Goal: Information Seeking & Learning: Compare options

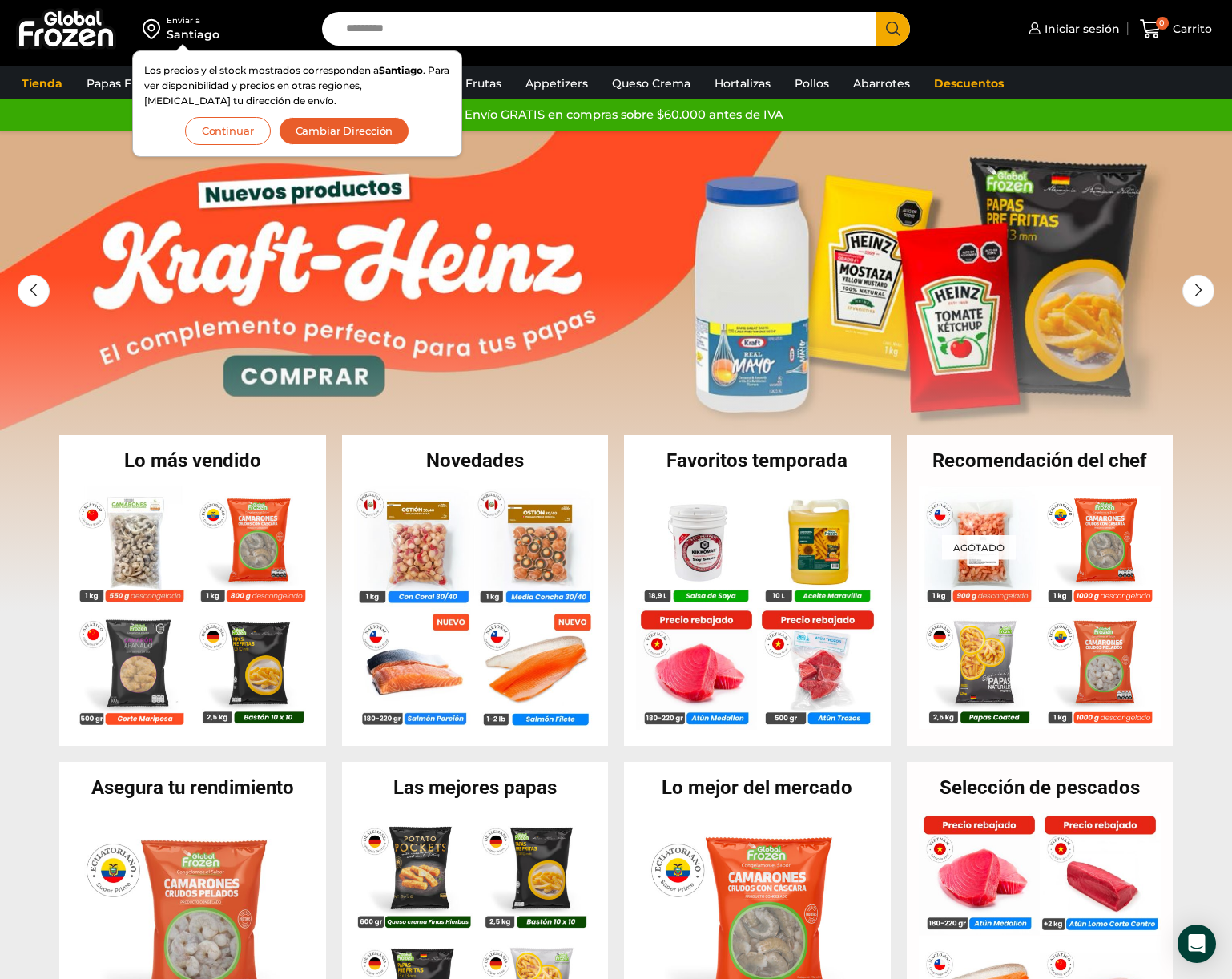
click at [256, 130] on button "Continuar" at bounding box center [228, 130] width 86 height 28
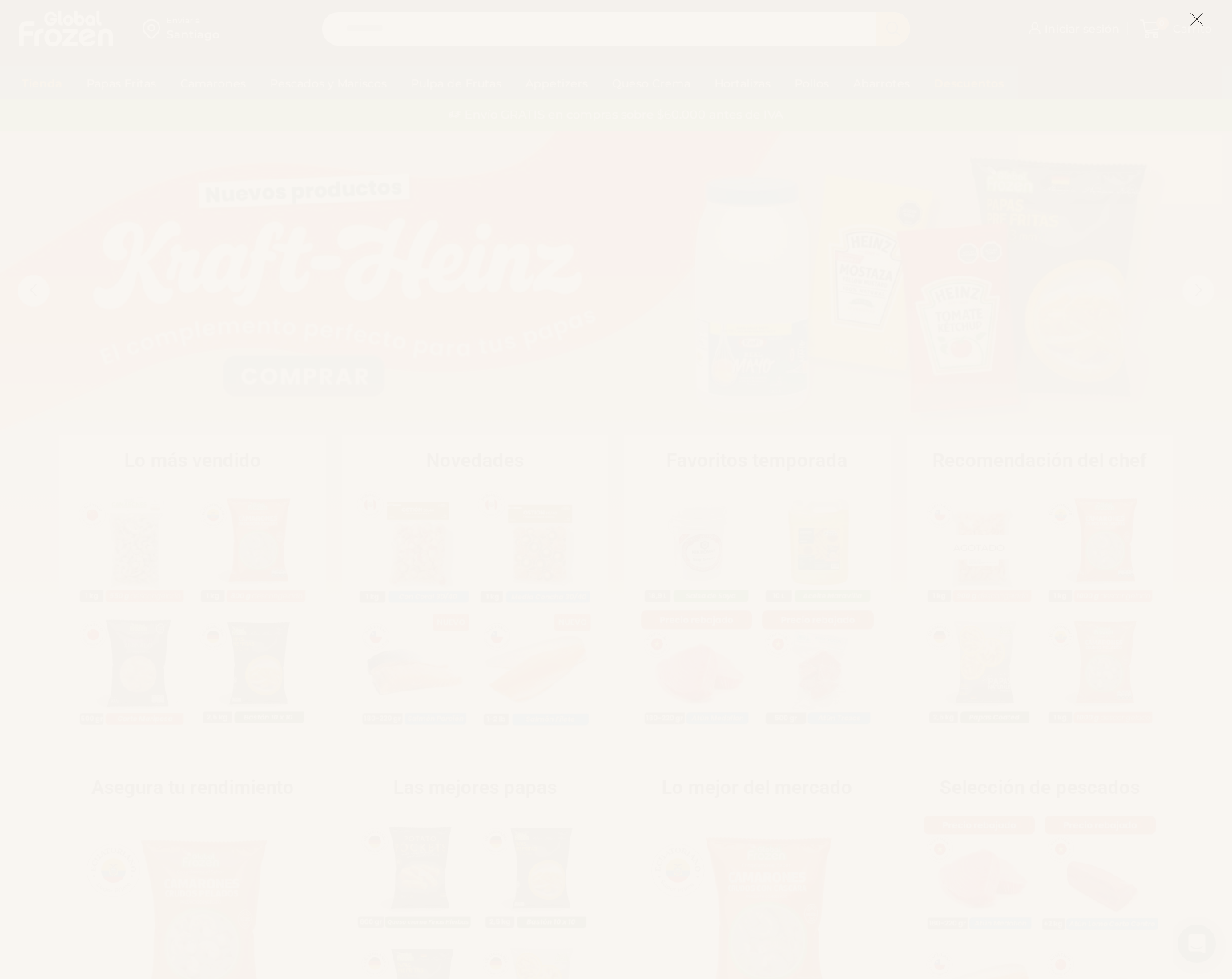
click at [1193, 26] on icon at bounding box center [1196, 18] width 14 height 14
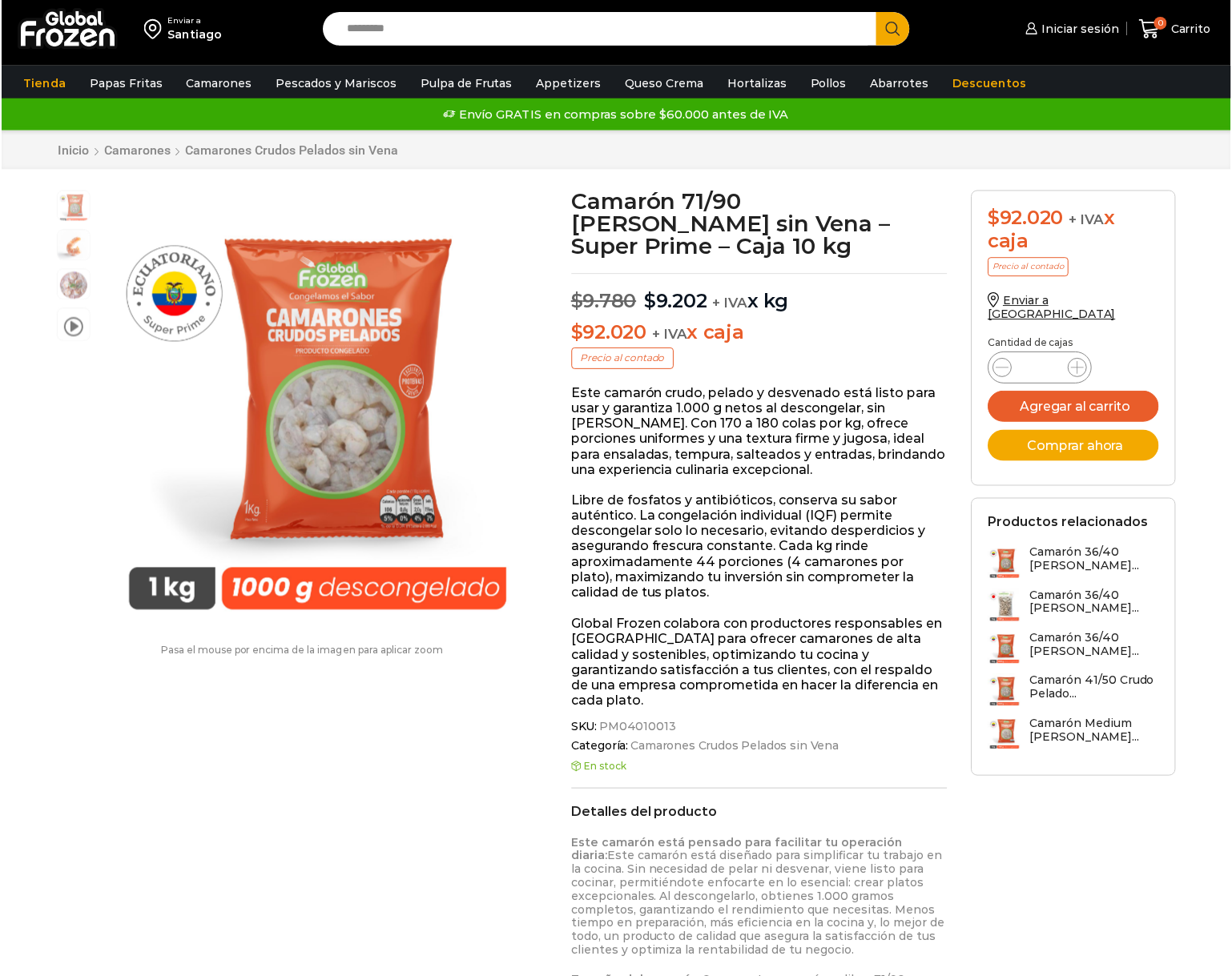
scroll to position [1, 0]
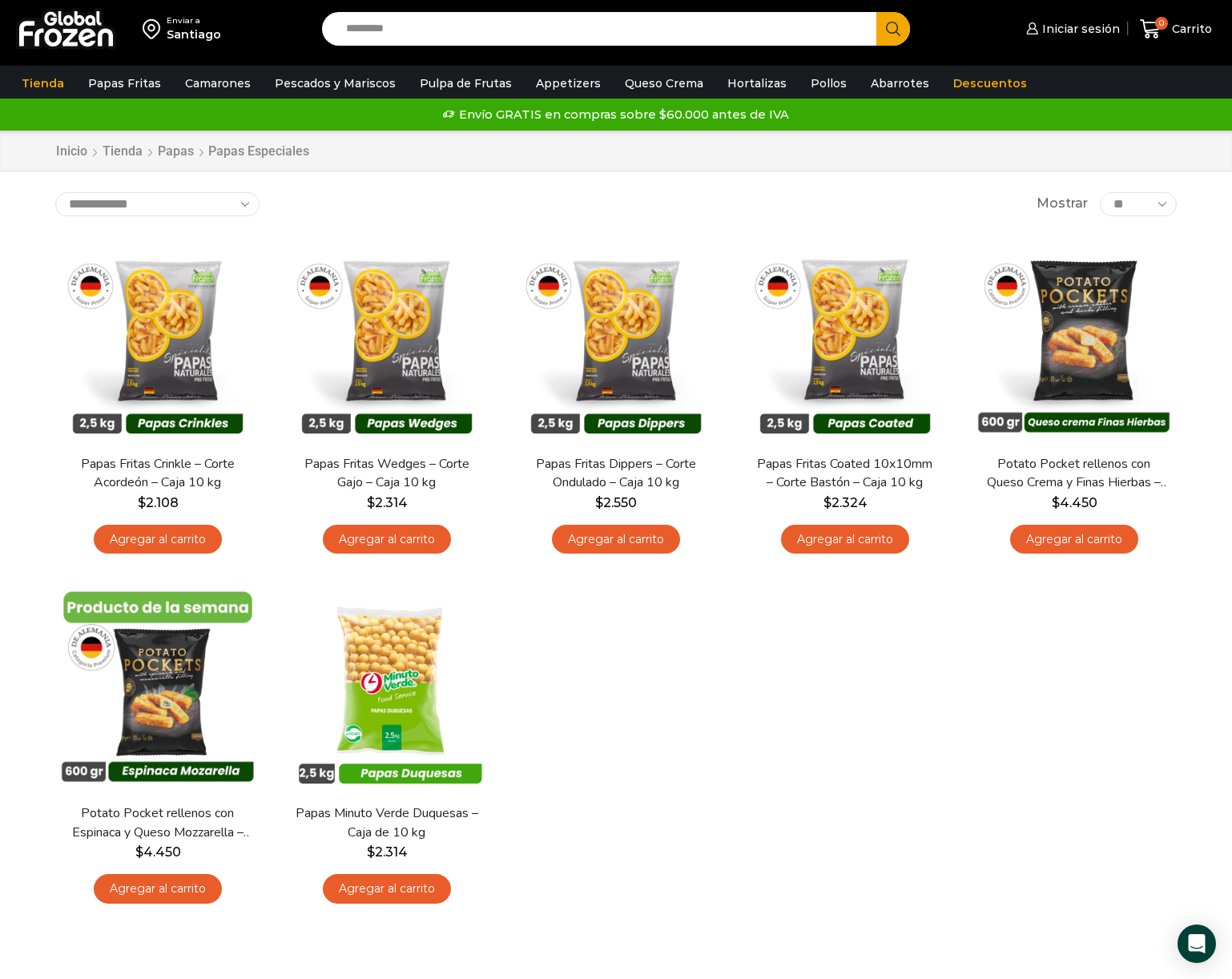
click at [1182, 165] on div "Inicio Tienda Papas Papas Especiales" at bounding box center [616, 150] width 1232 height 41
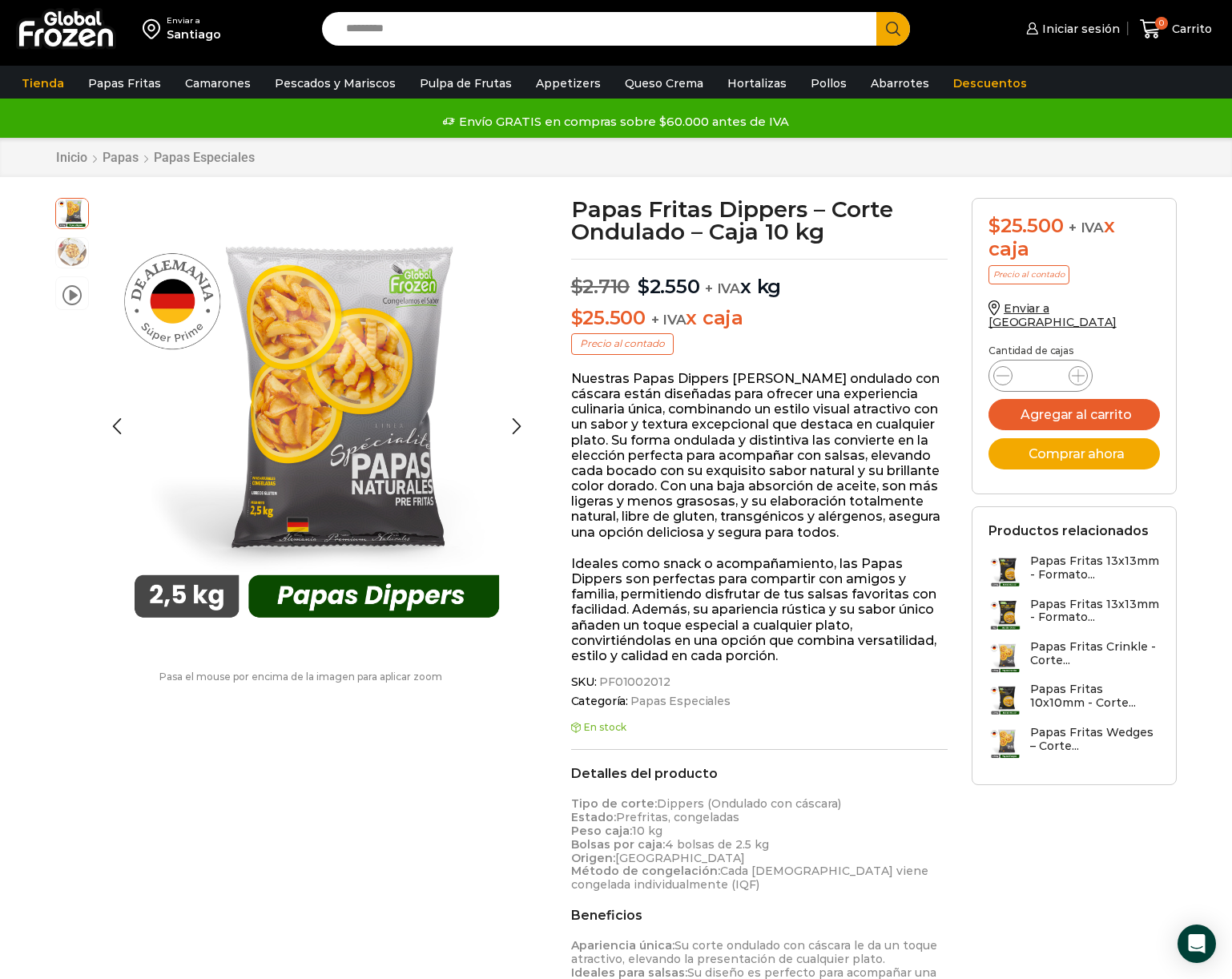
click at [77, 249] on img at bounding box center [71, 251] width 32 height 32
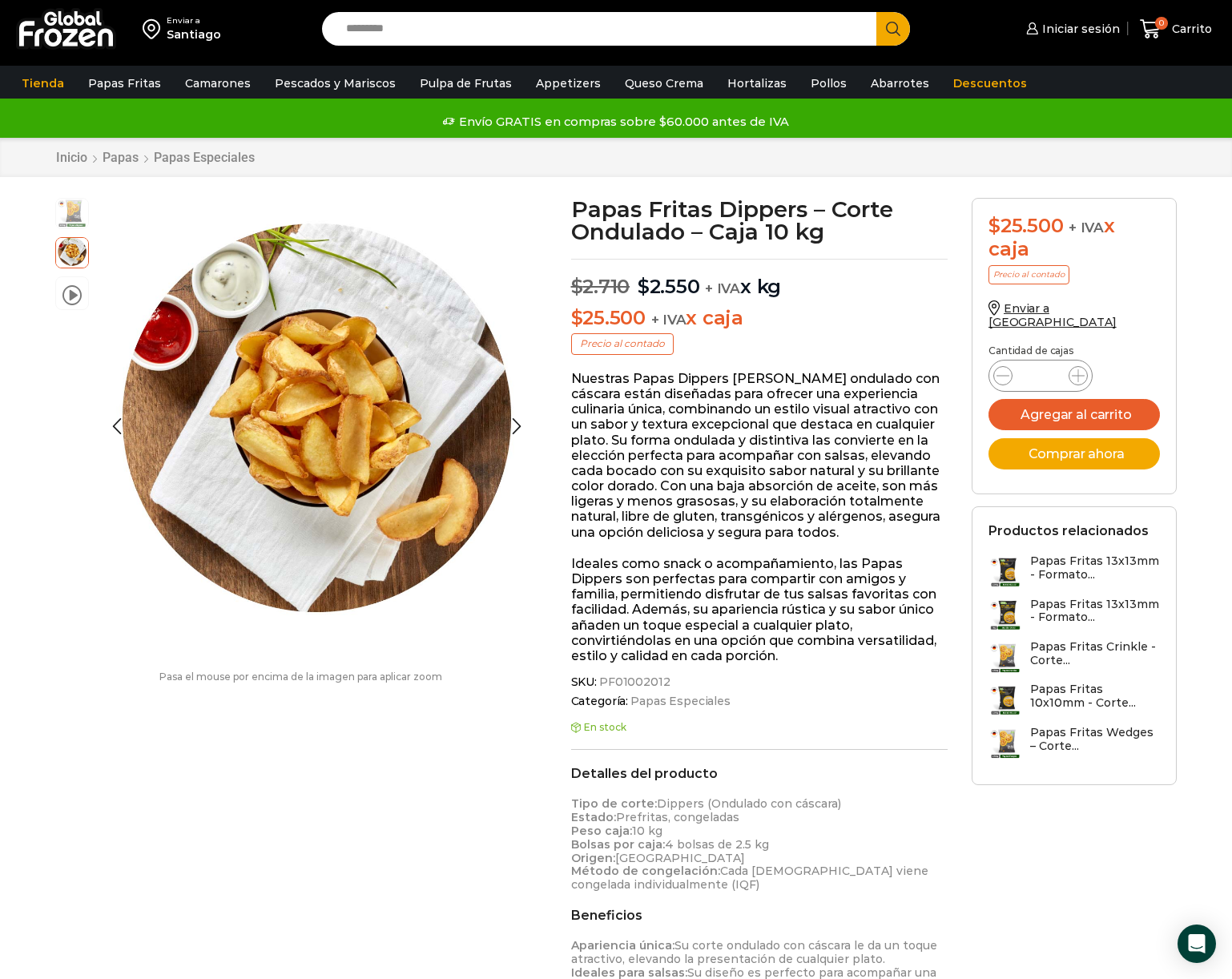
click at [77, 208] on img at bounding box center [71, 211] width 32 height 32
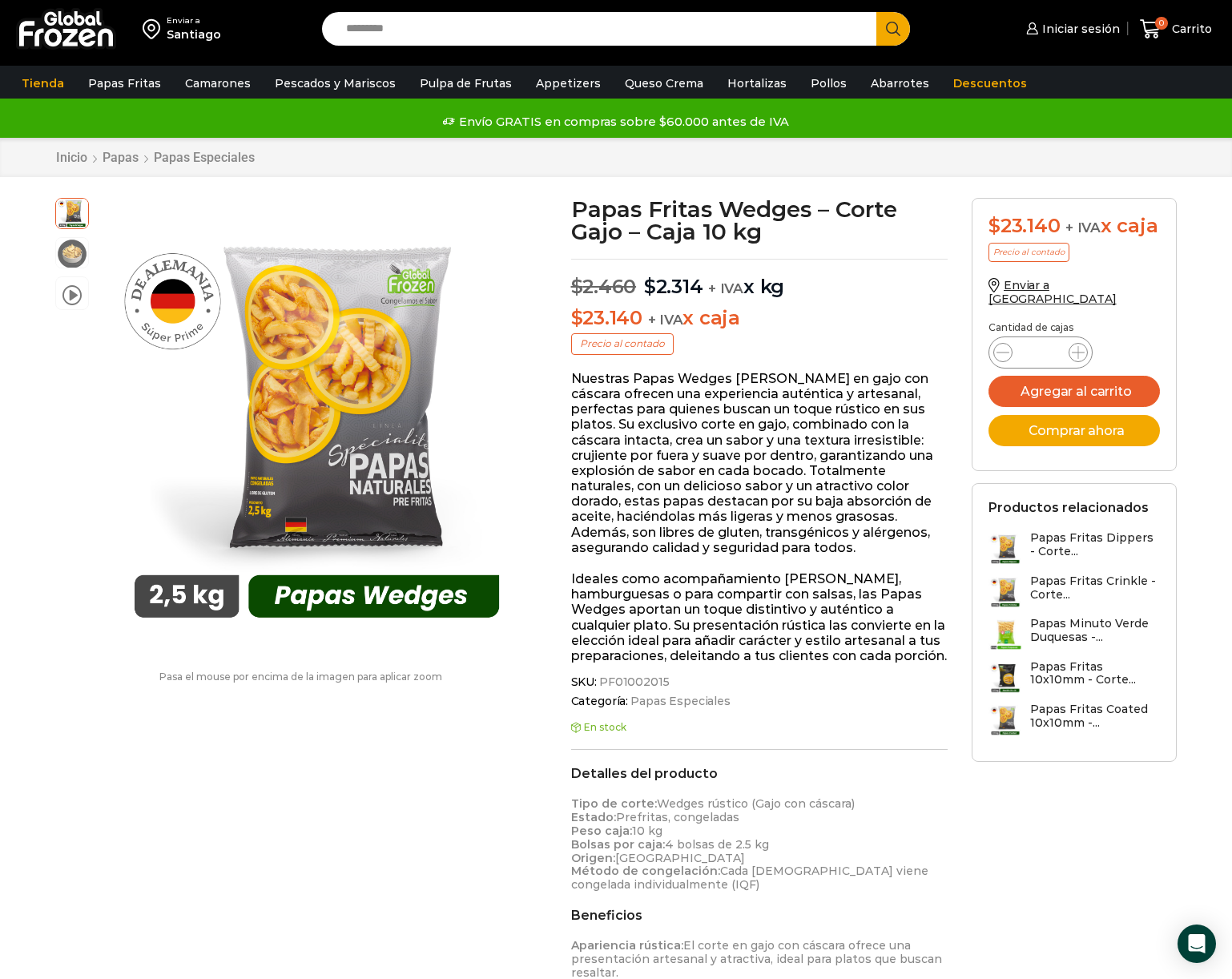
click at [1140, 68] on div "Tienda Papas Fritas Papas Bastón Papas Especiales Camarones Camarones Crudos Pe…" at bounding box center [616, 84] width 1247 height 31
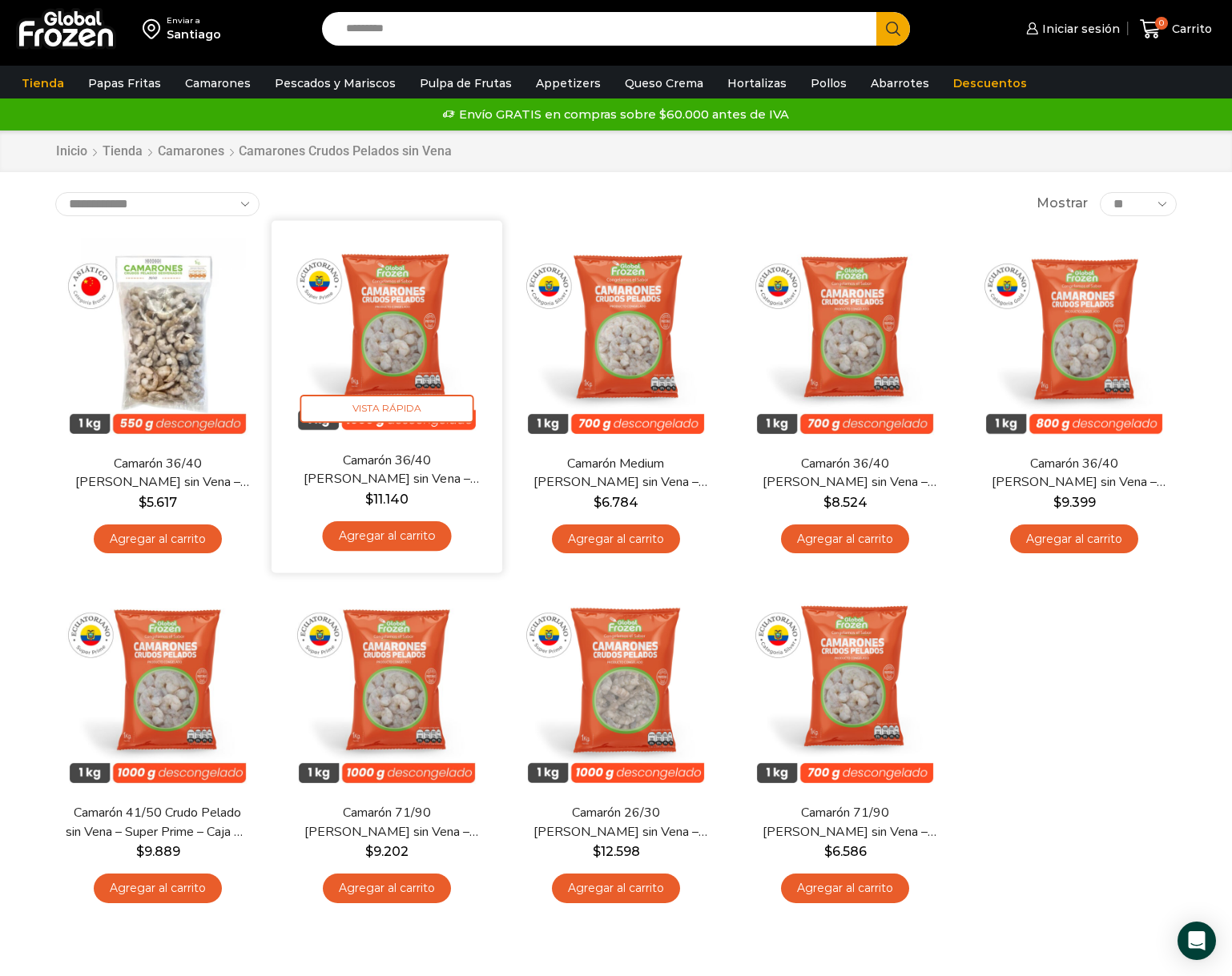
click at [397, 343] on img at bounding box center [387, 336] width 206 height 206
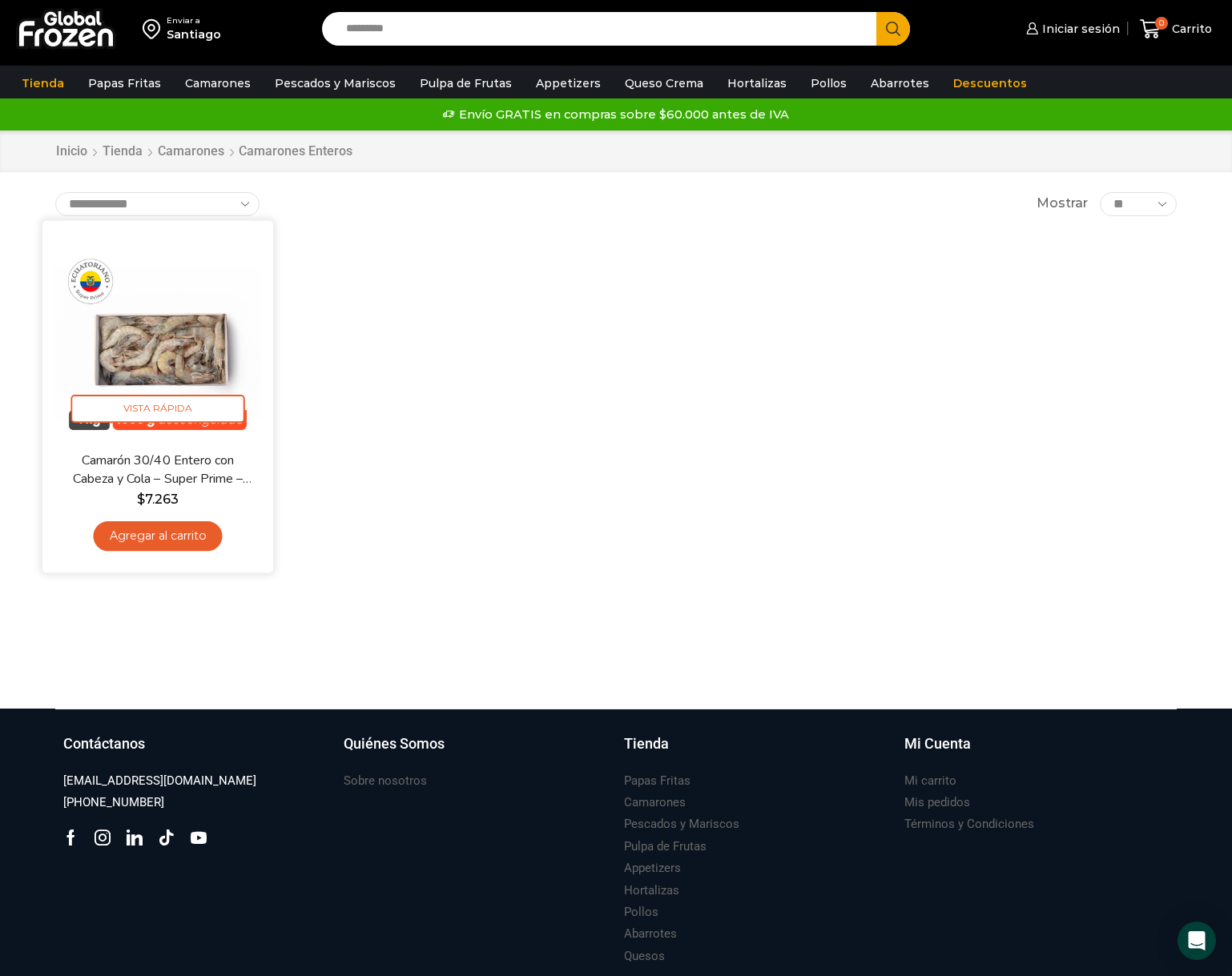
click at [177, 348] on img at bounding box center [157, 336] width 206 height 206
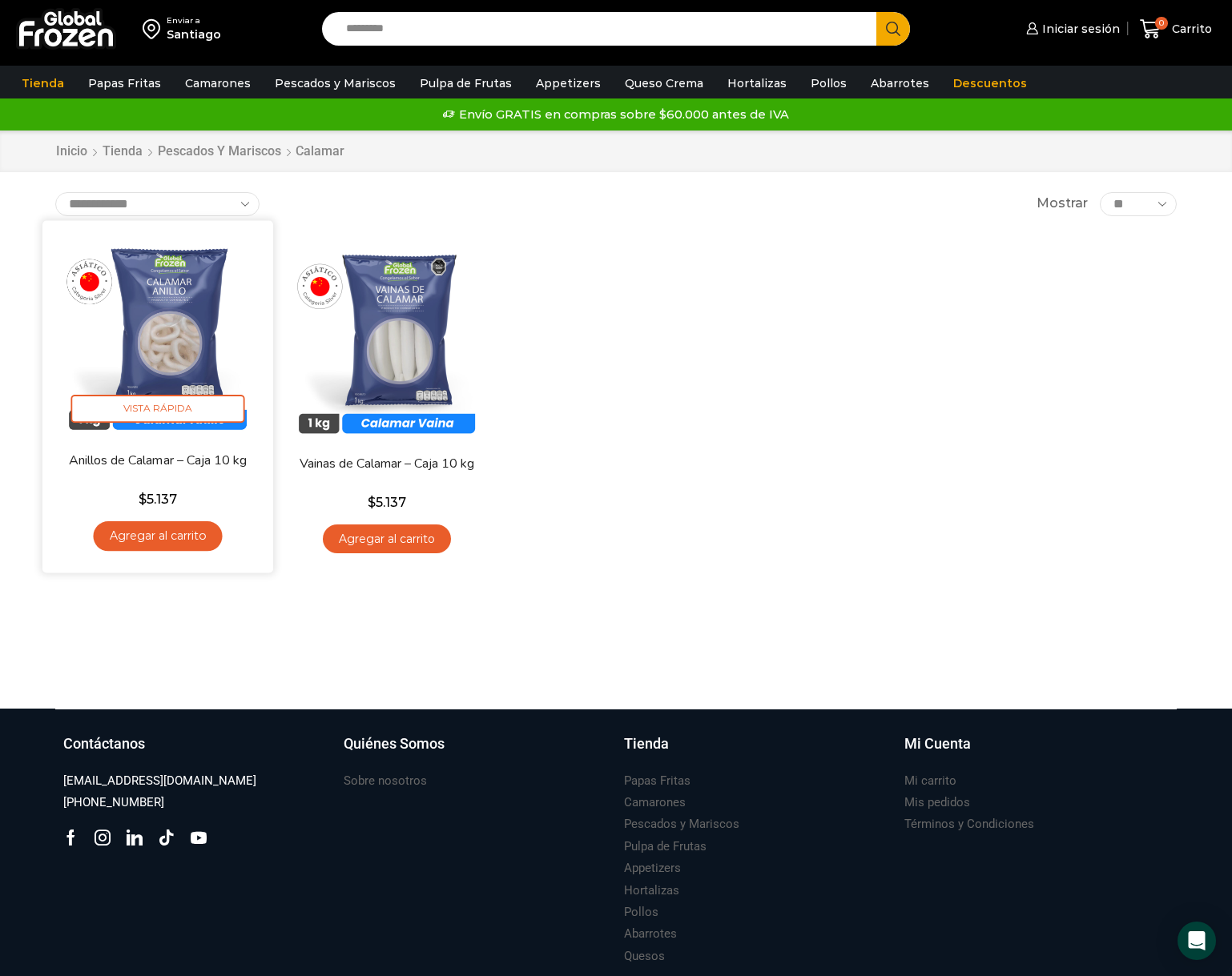
click at [210, 302] on img at bounding box center [157, 336] width 206 height 206
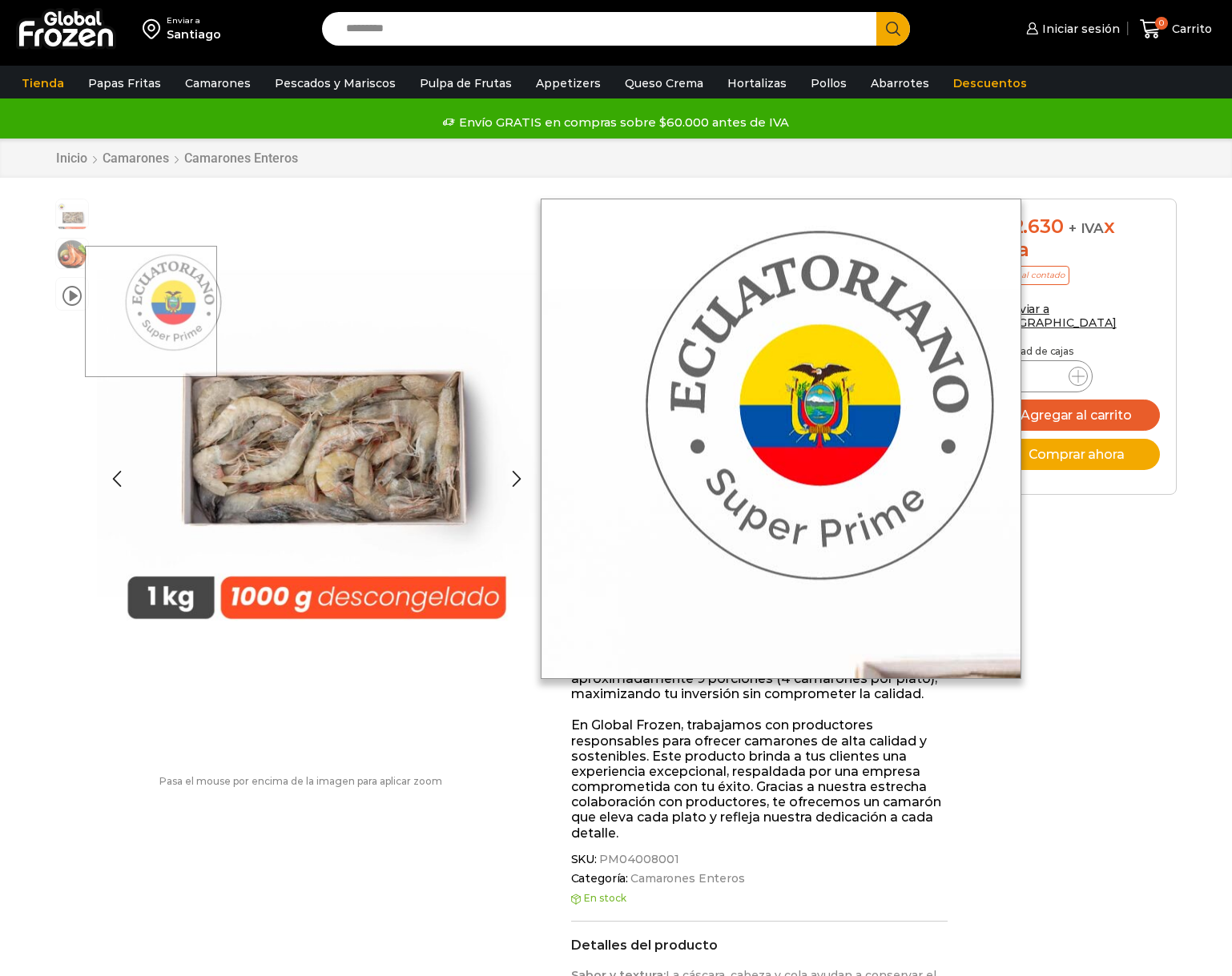
scroll to position [1, 0]
